Goal: Task Accomplishment & Management: Manage account settings

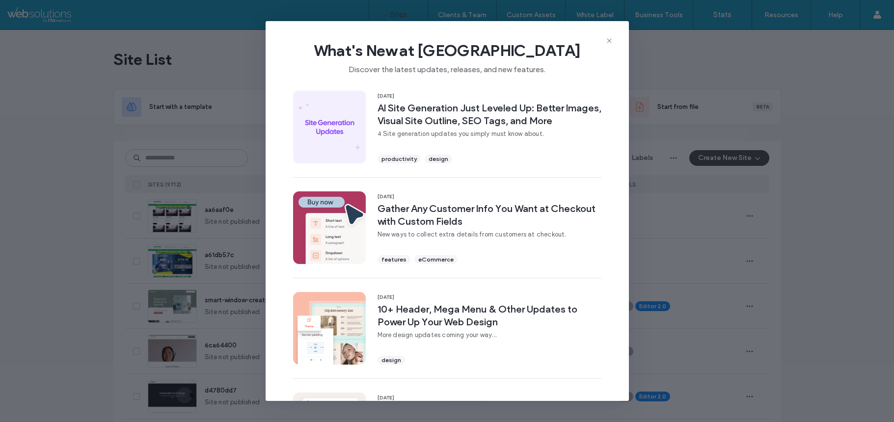
click at [611, 40] on icon at bounding box center [609, 41] width 8 height 8
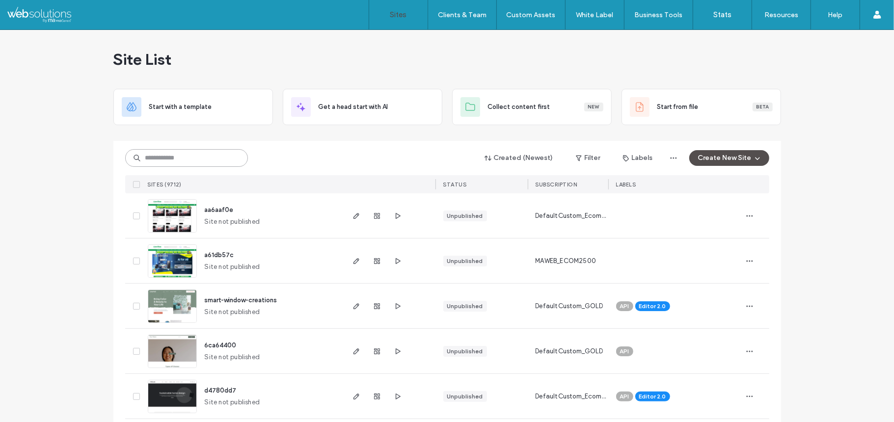
click at [185, 159] on input at bounding box center [186, 158] width 123 height 18
paste input "********"
type input "********"
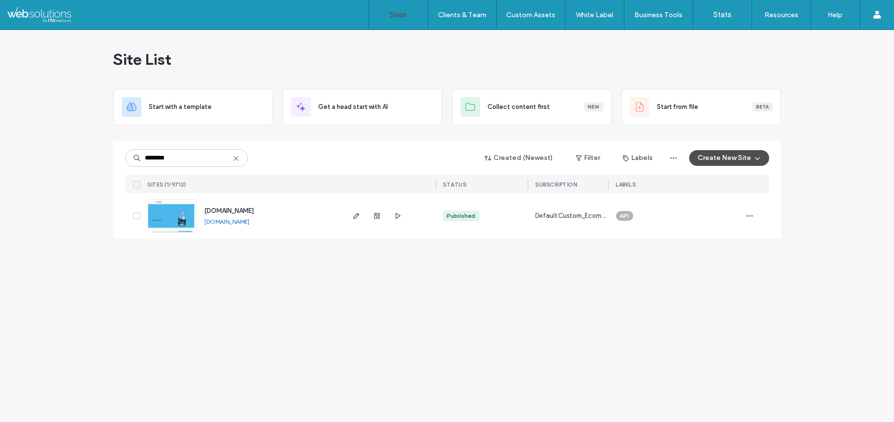
click at [173, 213] on link at bounding box center [172, 215] width 49 height 33
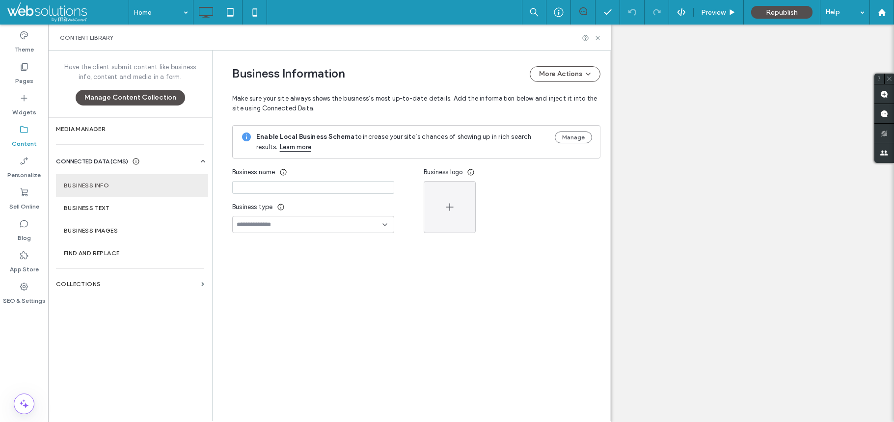
type input "********"
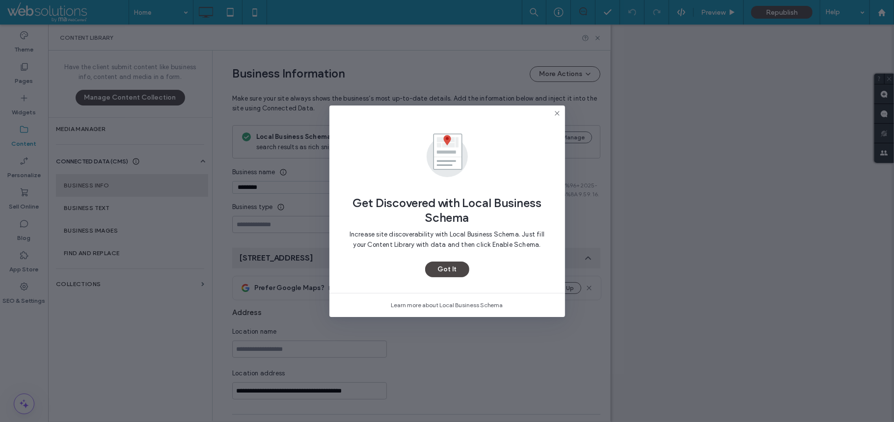
click at [441, 271] on button "Got It" at bounding box center [447, 270] width 44 height 16
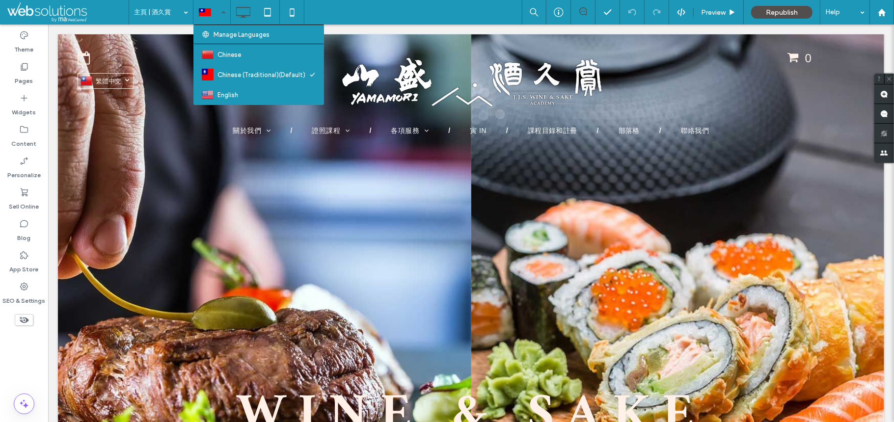
click at [204, 6] on div at bounding box center [212, 12] width 36 height 24
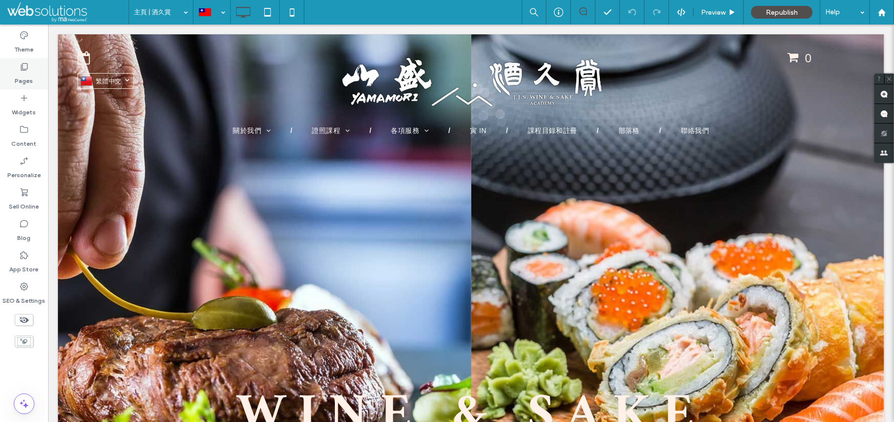
click at [22, 71] on icon at bounding box center [24, 67] width 10 height 10
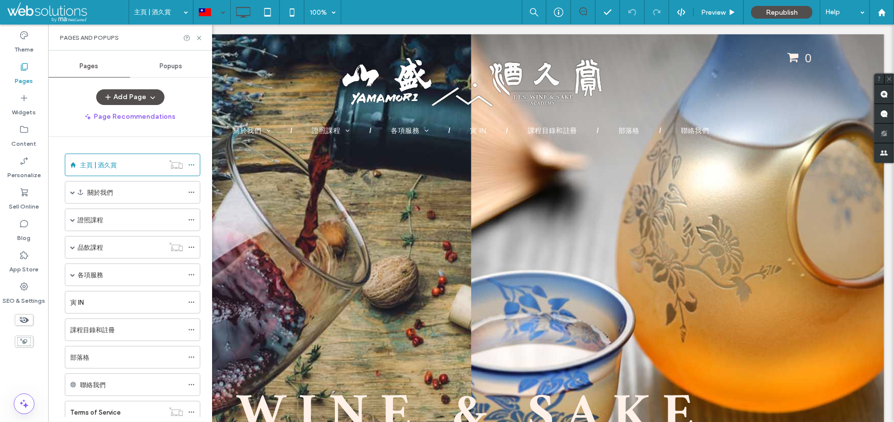
click at [205, 11] on div at bounding box center [212, 12] width 36 height 24
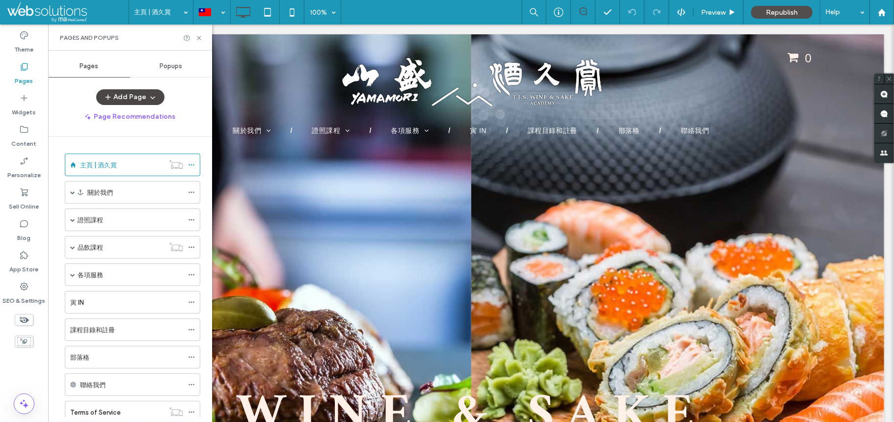
click at [141, 95] on button "Add Page" at bounding box center [130, 97] width 68 height 16
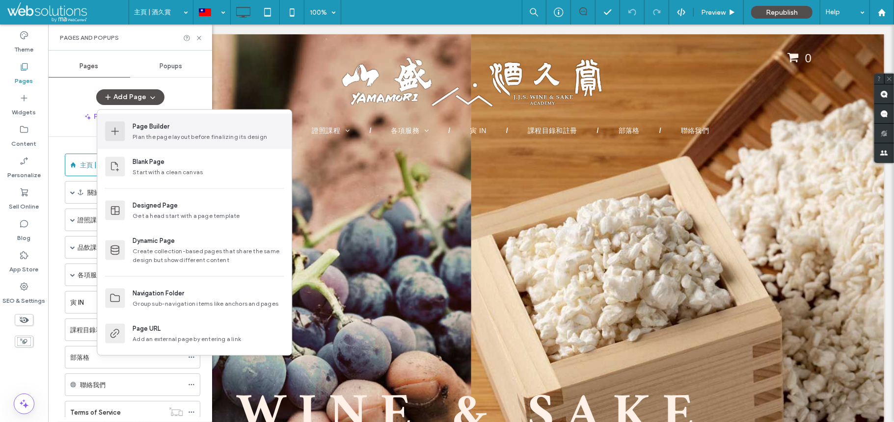
click at [202, 136] on div "Plan the page layout before finalizing its design" at bounding box center [207, 136] width 151 height 9
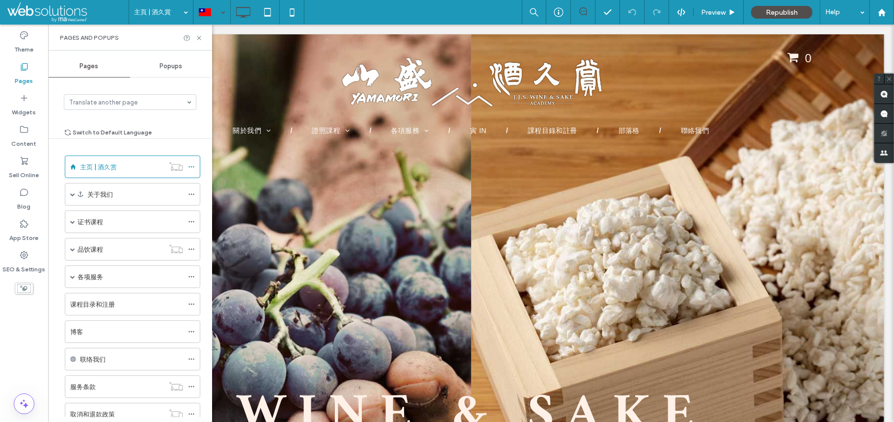
click at [7, 75] on div "Pages" at bounding box center [24, 73] width 48 height 31
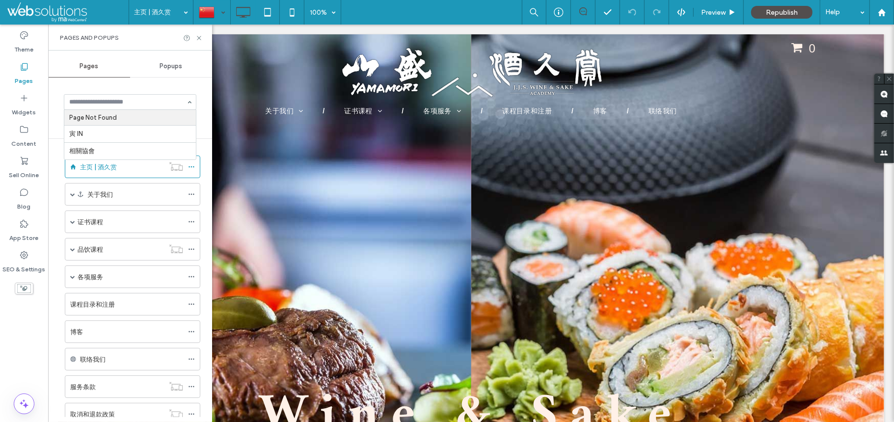
click at [79, 80] on div "Pages Popups Page Not Found 寅 IN 相關協會 Switch to Default Language 主页 | 酒久赏 关于我们 …" at bounding box center [130, 236] width 164 height 362
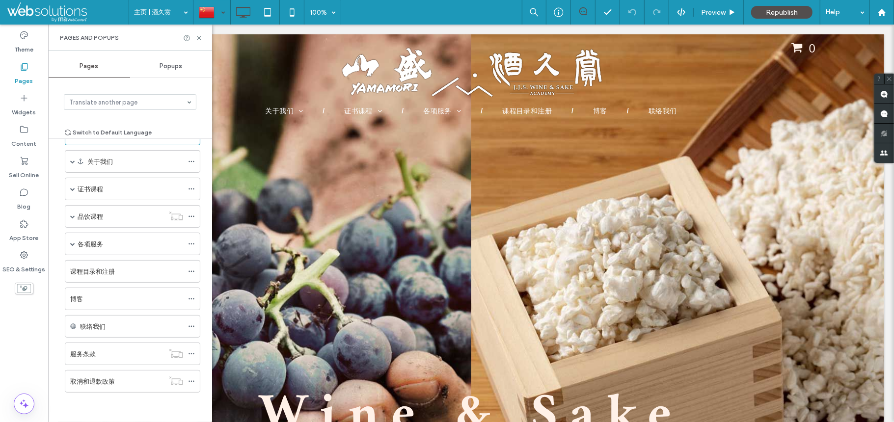
click at [2, 79] on div "Pages" at bounding box center [24, 73] width 48 height 31
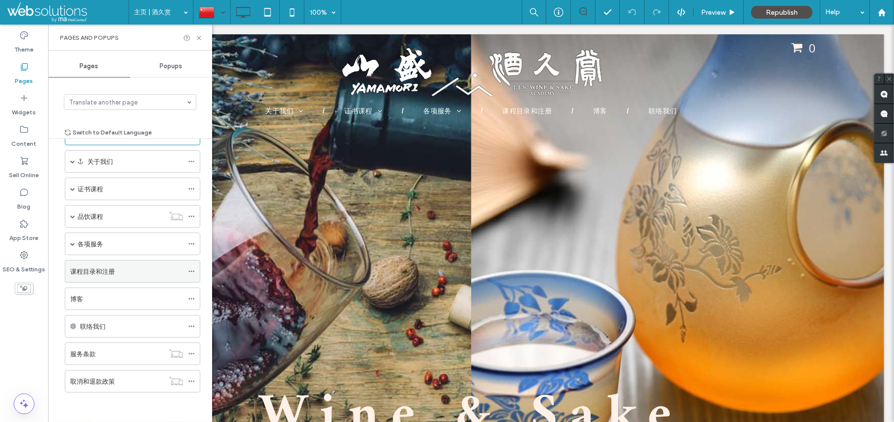
scroll to position [0, 0]
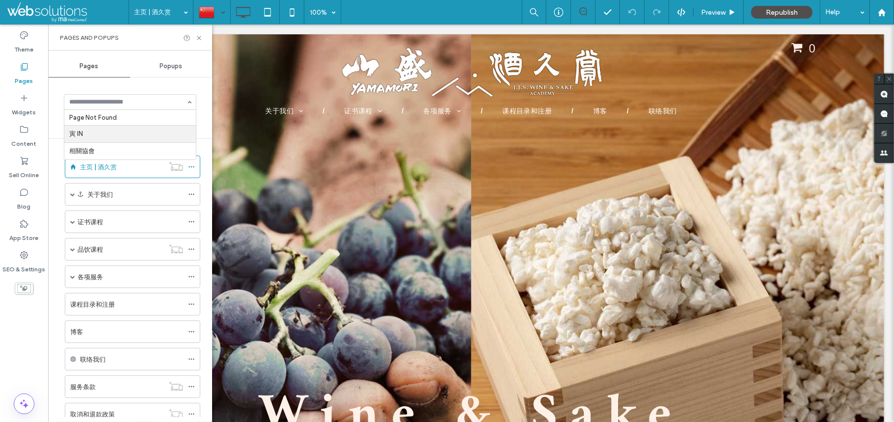
click at [221, 7] on div at bounding box center [212, 12] width 36 height 24
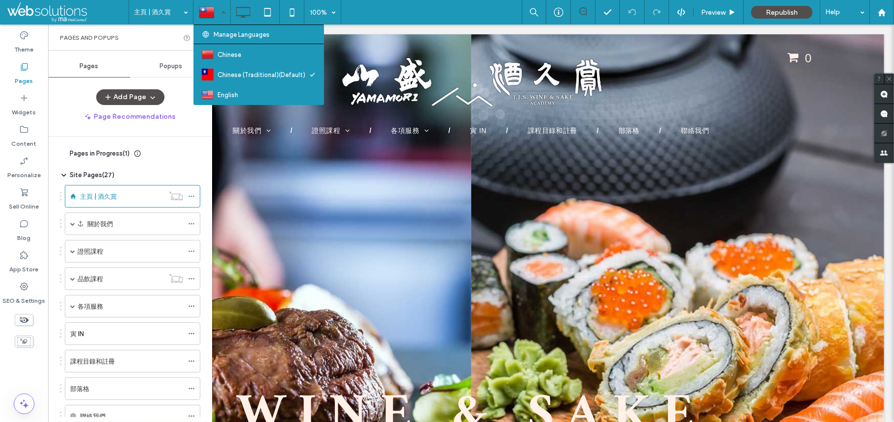
click at [207, 13] on div at bounding box center [212, 12] width 36 height 24
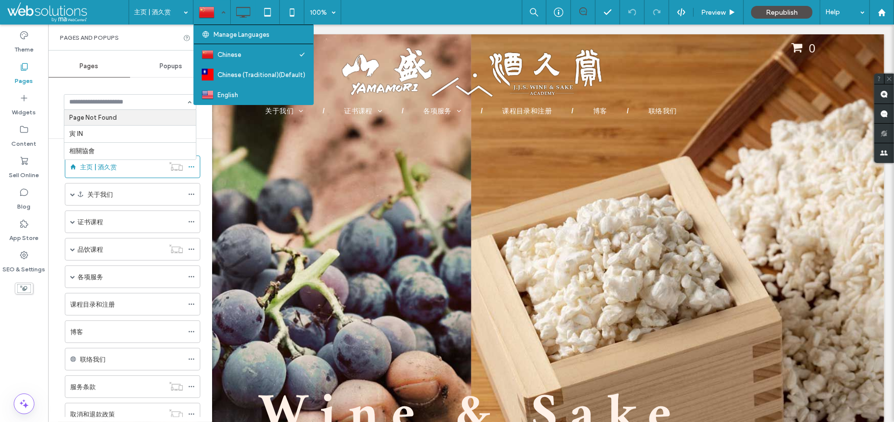
click at [208, 11] on div at bounding box center [212, 12] width 36 height 24
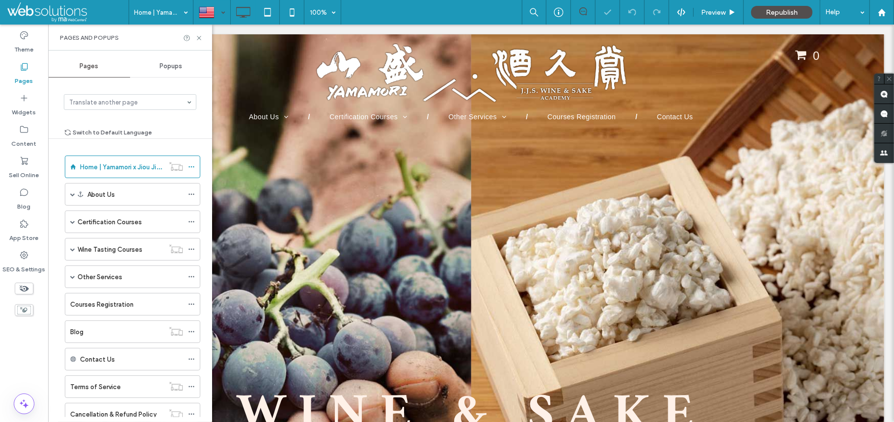
click at [136, 88] on div "Pages Popups Translate another page Switch to Default Language Home | Yamamori …" at bounding box center [130, 236] width 164 height 362
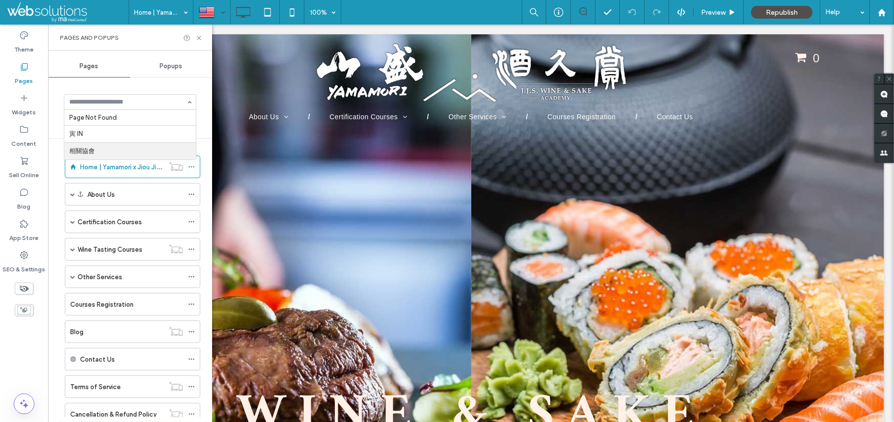
scroll to position [0, 0]
click at [144, 79] on div "Pages Popups Translate another page Switch to Default Language Home | Yamamori …" at bounding box center [130, 236] width 164 height 362
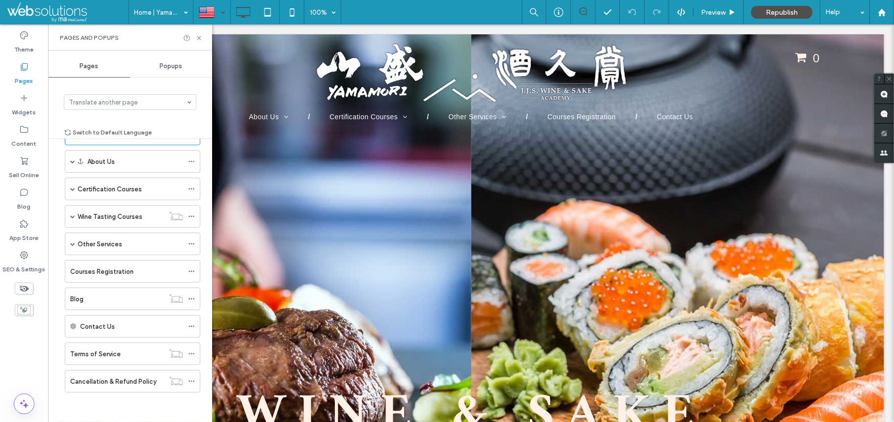
scroll to position [0, 0]
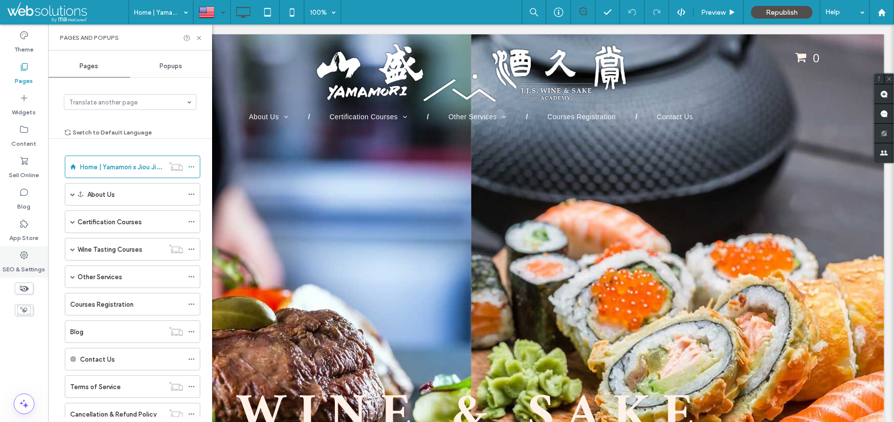
click at [24, 273] on label "SEO & Settings" at bounding box center [24, 267] width 43 height 14
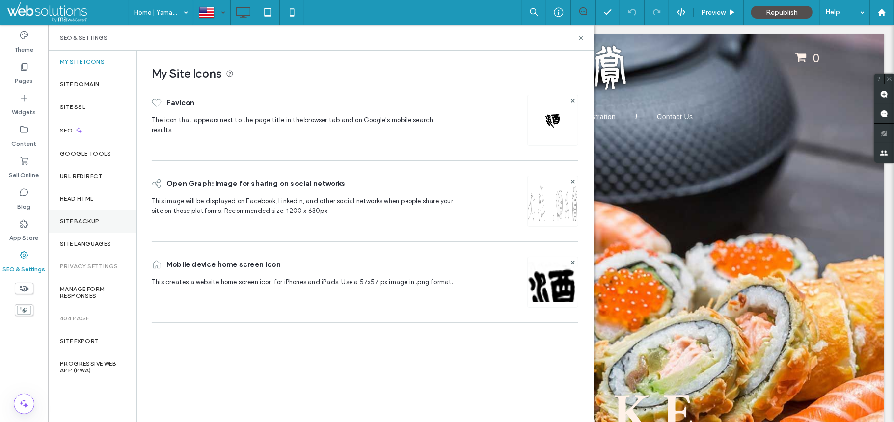
click at [98, 220] on label "Site Backup" at bounding box center [79, 221] width 39 height 7
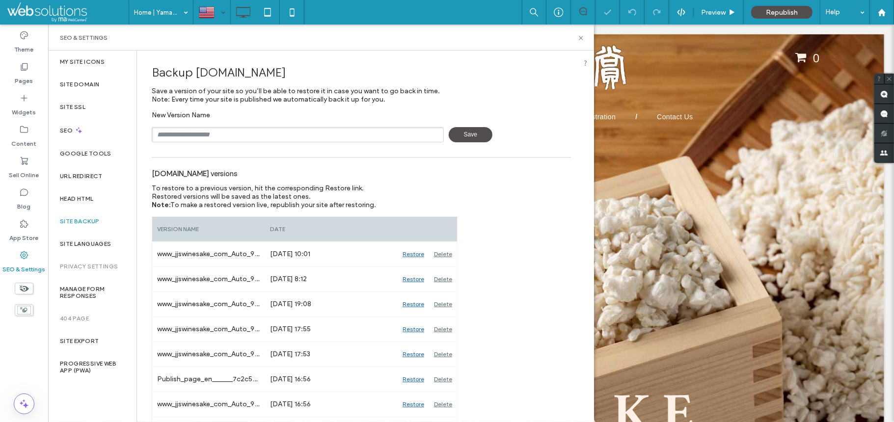
click at [218, 135] on input "text" at bounding box center [298, 134] width 292 height 15
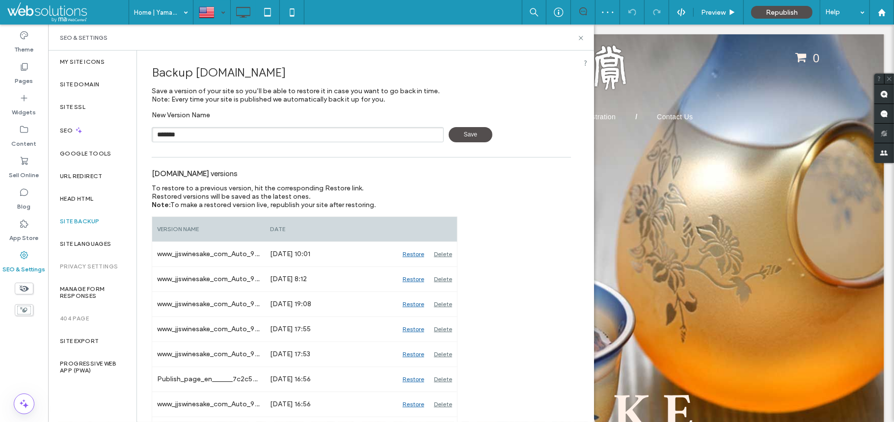
type input "*******"
click at [479, 138] on span "Save" at bounding box center [471, 134] width 44 height 15
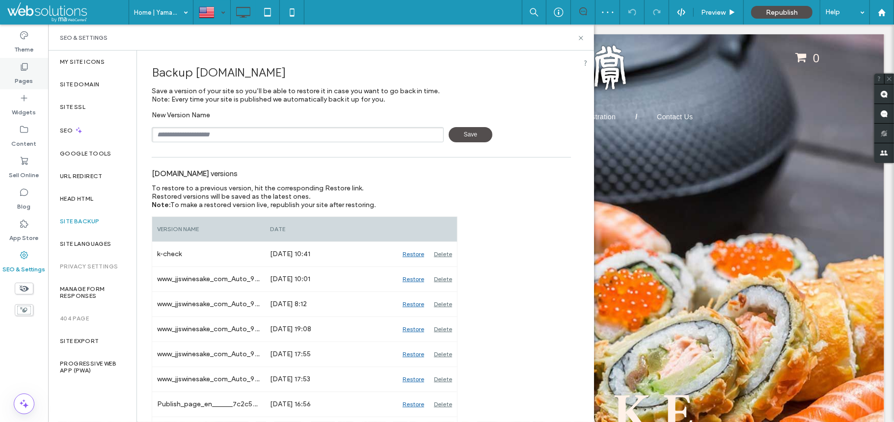
click at [19, 78] on label "Pages" at bounding box center [24, 79] width 18 height 14
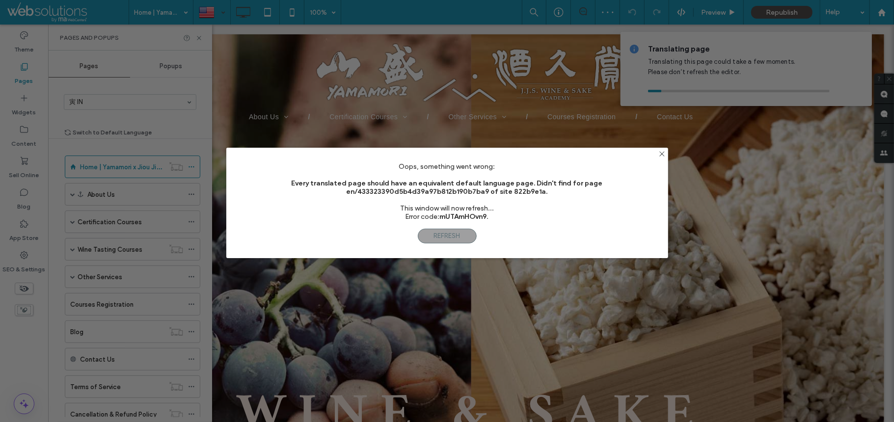
click at [497, 185] on b "Every translated page should have an equivalent default language page. Didn't f…" at bounding box center [446, 187] width 311 height 17
click at [511, 182] on b "Every translated page should have an equivalent default language page. Didn't f…" at bounding box center [446, 187] width 311 height 17
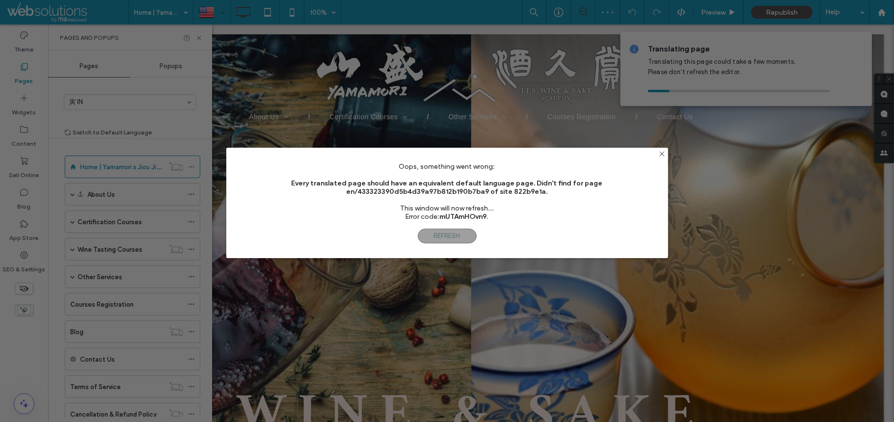
click at [511, 182] on b "Every translated page should have an equivalent default language page. Didn't f…" at bounding box center [446, 187] width 311 height 17
click at [493, 195] on div "Oops, something went wrong: Every translated page should have an equivalent def…" at bounding box center [447, 195] width 442 height 67
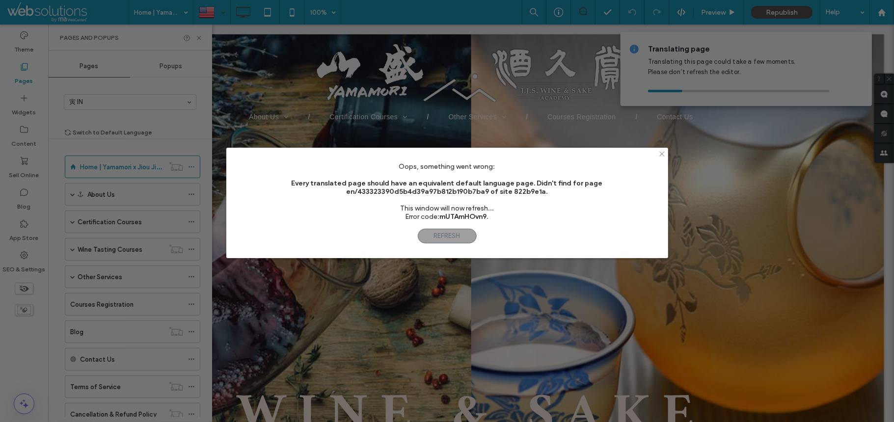
click at [662, 152] on icon at bounding box center [661, 153] width 7 height 7
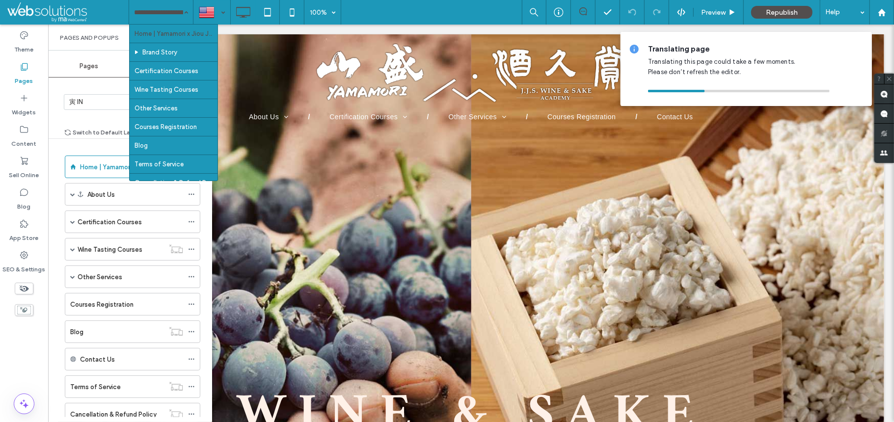
click at [218, 8] on div at bounding box center [212, 12] width 36 height 24
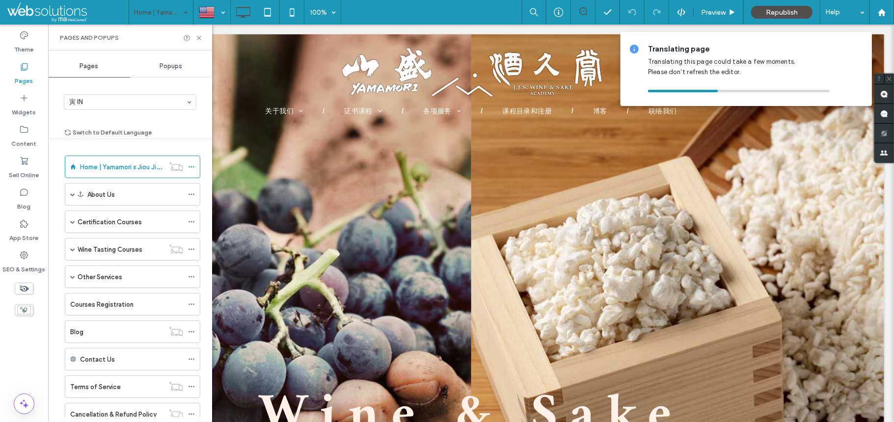
click at [111, 113] on div at bounding box center [447, 211] width 894 height 422
click at [196, 36] on icon at bounding box center [198, 37] width 7 height 7
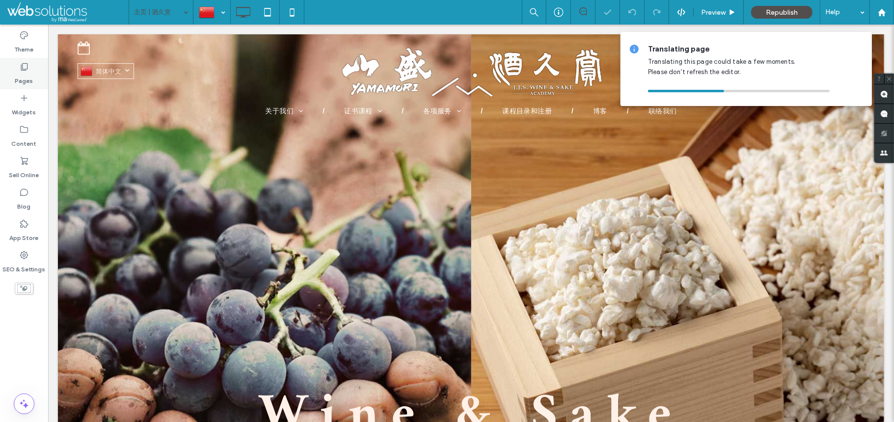
click at [2, 66] on div "Pages" at bounding box center [24, 73] width 48 height 31
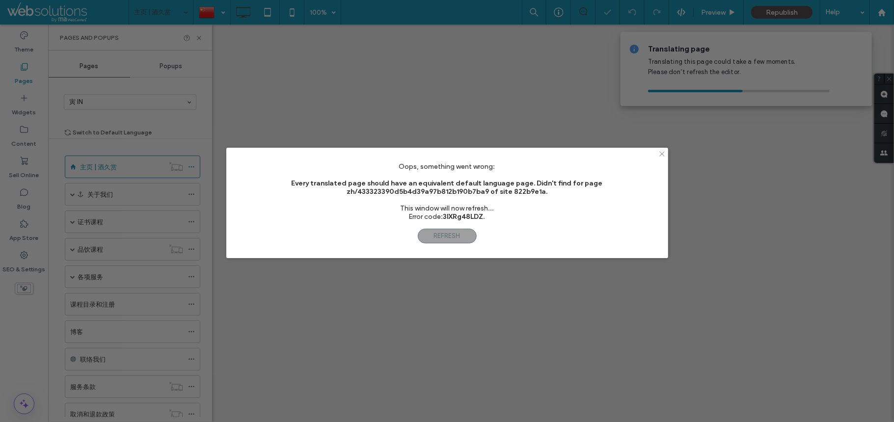
click at [664, 151] on icon at bounding box center [661, 153] width 7 height 7
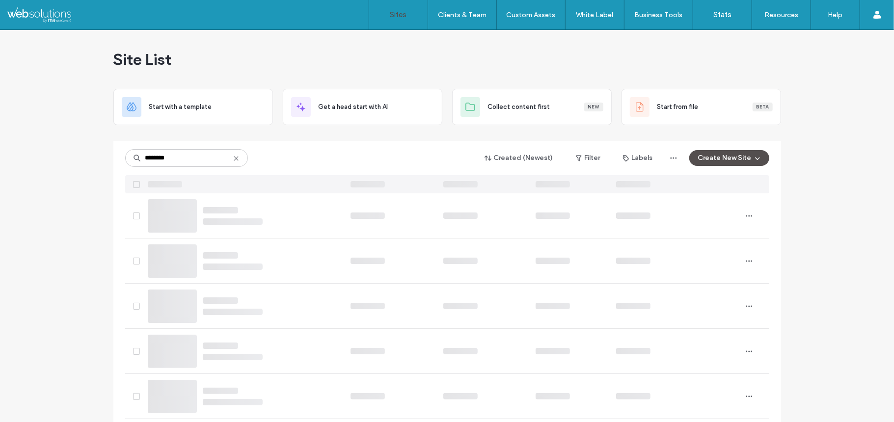
type input "********"
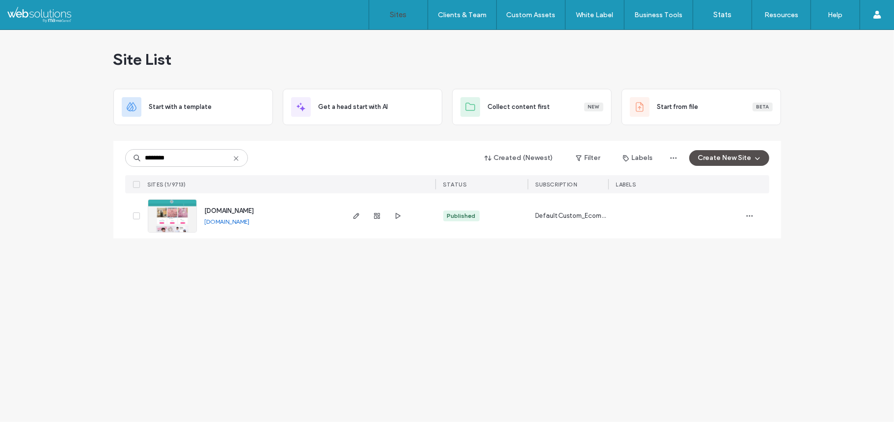
drag, startPoint x: 63, startPoint y: 220, endPoint x: 307, endPoint y: 210, distance: 244.6
click at [307, 210] on div "Site List Start with a template Get a head start with AI Collect content first …" at bounding box center [447, 226] width 894 height 392
copy div "[DOMAIN_NAME]"
click at [165, 224] on img at bounding box center [172, 233] width 48 height 67
